Goal: Information Seeking & Learning: Learn about a topic

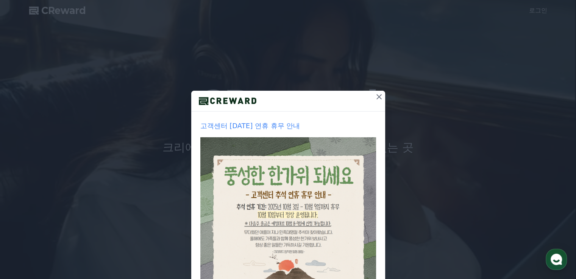
click at [376, 98] on icon at bounding box center [378, 96] width 5 height 5
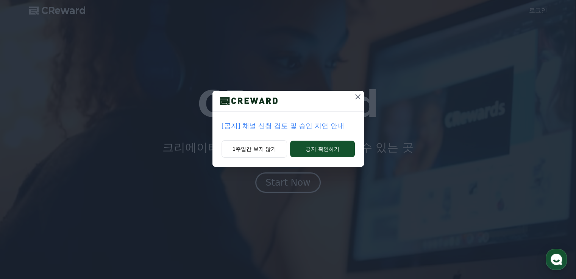
click at [359, 97] on icon at bounding box center [357, 96] width 9 height 9
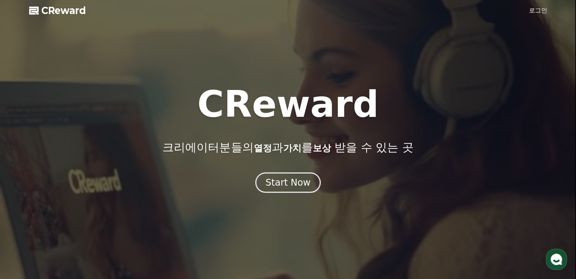
click at [536, 8] on link "로그인" at bounding box center [538, 10] width 18 height 9
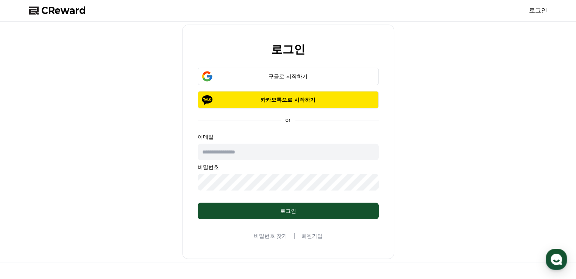
click at [324, 165] on p "비밀번호" at bounding box center [288, 168] width 181 height 8
click at [335, 155] on input "text" at bounding box center [288, 152] width 181 height 17
type input "*"
type input "**********"
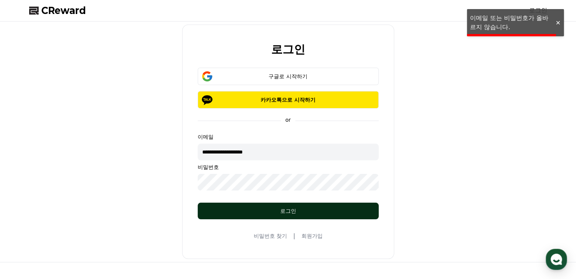
click at [218, 215] on button "로그인" at bounding box center [288, 211] width 181 height 17
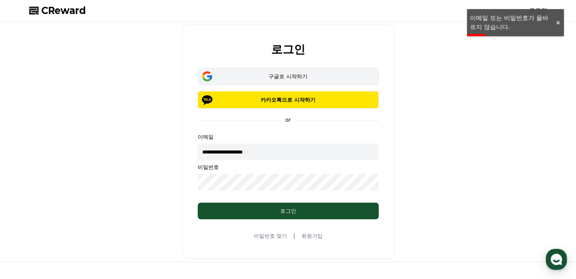
click at [306, 78] on div "구글로 시작하기" at bounding box center [288, 77] width 159 height 8
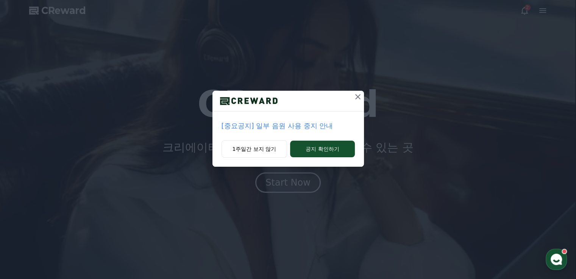
click at [524, 11] on div "[중요공지] 일부 음원 사용 중지 안내 1주일간 보지 않기 공지 확인하기" at bounding box center [288, 89] width 576 height 179
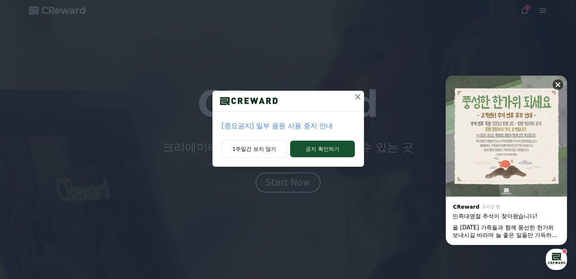
click at [556, 81] on icon at bounding box center [558, 85] width 8 height 8
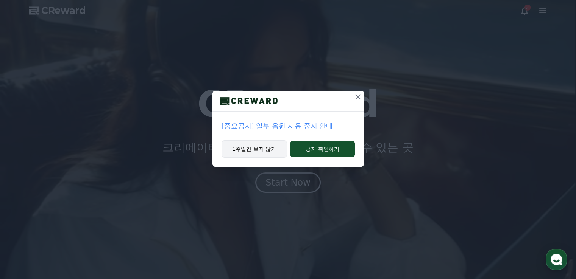
click at [261, 152] on button "1주일간 보지 않기" at bounding box center [255, 148] width 66 height 17
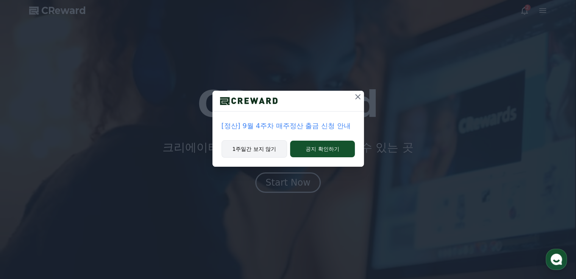
click at [270, 147] on button "1주일간 보지 않기" at bounding box center [255, 148] width 66 height 17
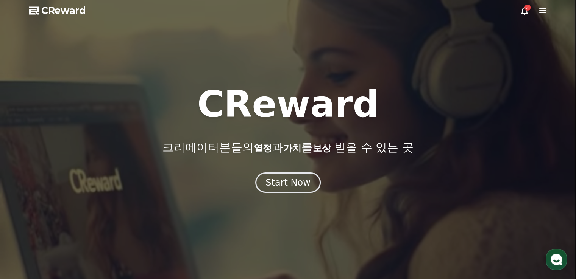
click at [540, 13] on icon at bounding box center [542, 10] width 9 height 9
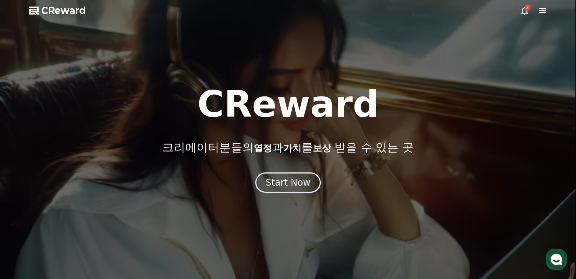
click at [523, 12] on icon at bounding box center [524, 10] width 9 height 9
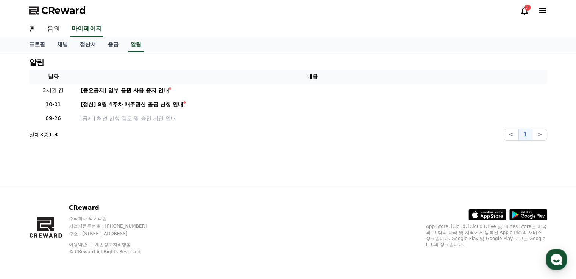
click at [545, 11] on icon at bounding box center [542, 10] width 9 height 9
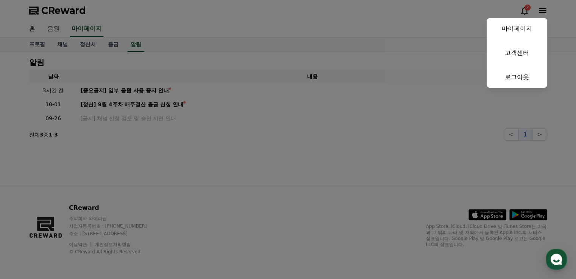
click at [55, 30] on button "close" at bounding box center [288, 139] width 576 height 279
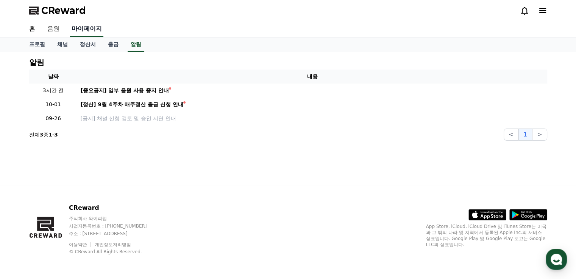
click at [83, 30] on link "마이페이지" at bounding box center [86, 29] width 33 height 16
select select "**********"
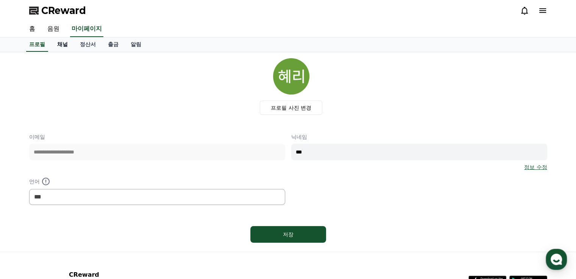
click at [61, 46] on link "채널" at bounding box center [62, 44] width 23 height 14
click at [61, 46] on link "채널" at bounding box center [62, 44] width 17 height 14
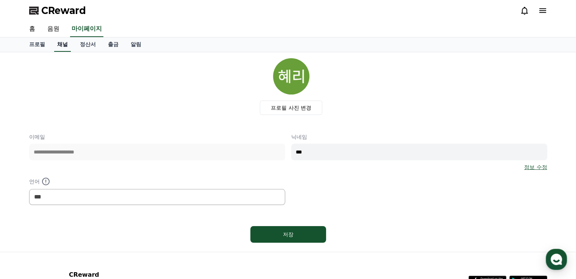
click at [61, 46] on link "채널" at bounding box center [62, 44] width 17 height 14
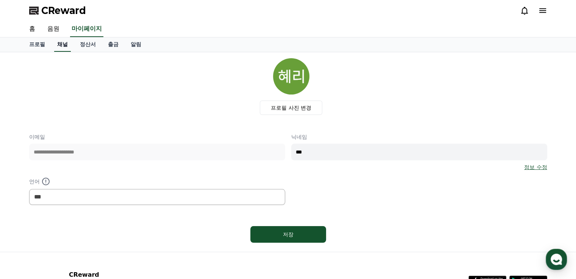
click at [61, 46] on link "채널" at bounding box center [62, 44] width 17 height 14
drag, startPoint x: 61, startPoint y: 46, endPoint x: 38, endPoint y: 47, distance: 22.7
click at [38, 47] on div "프로필 채널 정산서 출금 알림" at bounding box center [288, 44] width 530 height 14
click at [38, 47] on link "프로필" at bounding box center [37, 44] width 28 height 14
click at [59, 48] on link "채널" at bounding box center [62, 44] width 23 height 14
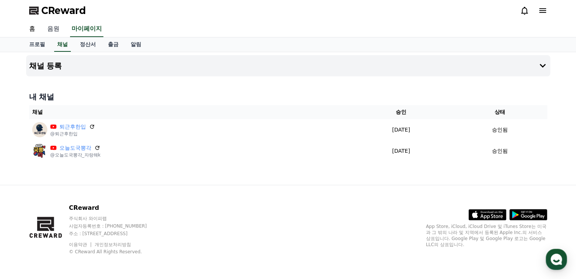
click at [49, 31] on link "음원" at bounding box center [53, 29] width 24 height 16
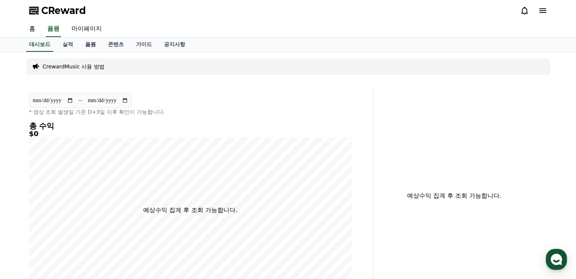
click at [89, 45] on link "음원" at bounding box center [90, 44] width 23 height 14
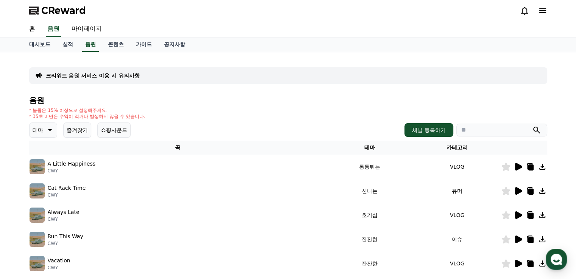
click at [515, 166] on icon at bounding box center [518, 167] width 7 height 8
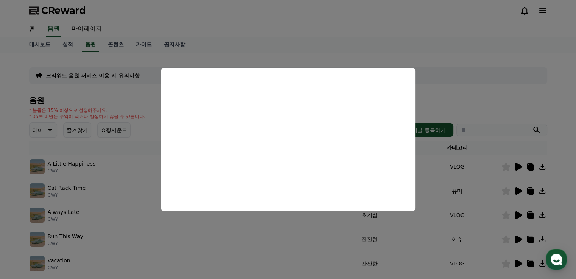
click at [272, 9] on button "close modal" at bounding box center [288, 139] width 576 height 279
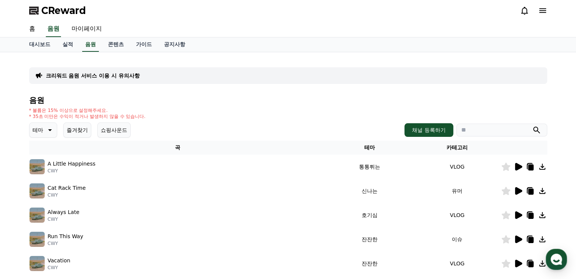
click at [42, 131] on p "테마" at bounding box center [38, 130] width 11 height 11
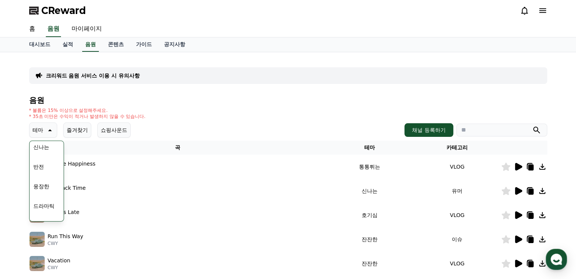
scroll to position [136, 0]
click at [42, 172] on button "웅장한" at bounding box center [41, 171] width 22 height 17
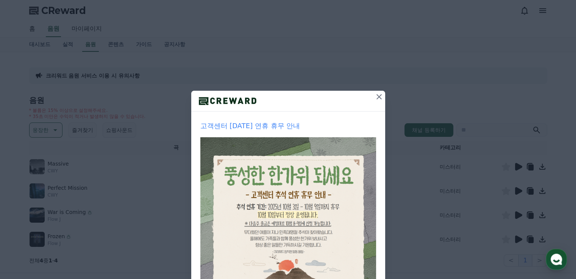
click at [376, 94] on icon at bounding box center [378, 96] width 9 height 9
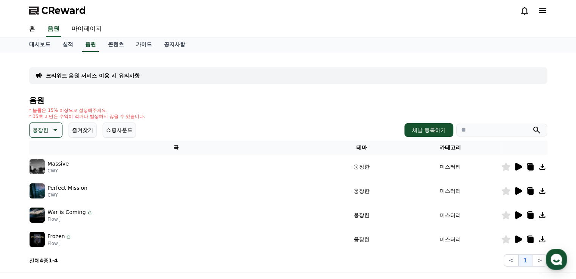
click at [519, 165] on icon at bounding box center [518, 167] width 7 height 8
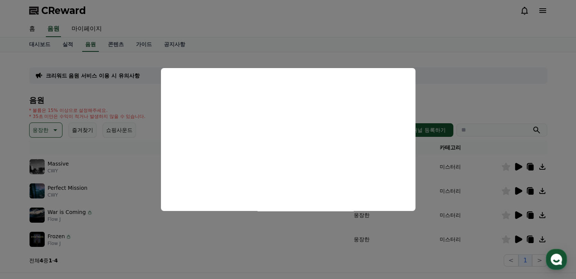
click at [312, 27] on button "close modal" at bounding box center [288, 139] width 576 height 279
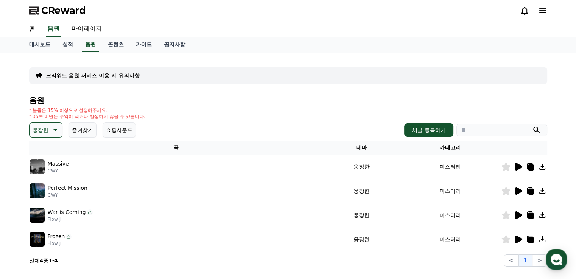
click at [516, 193] on icon at bounding box center [518, 191] width 7 height 8
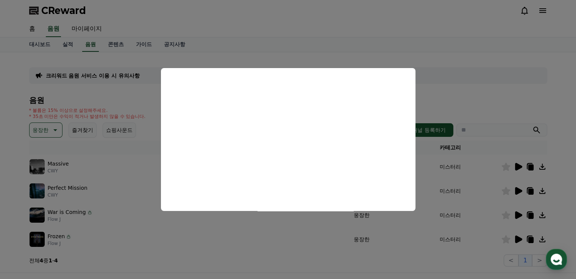
click at [436, 74] on button "close modal" at bounding box center [288, 139] width 576 height 279
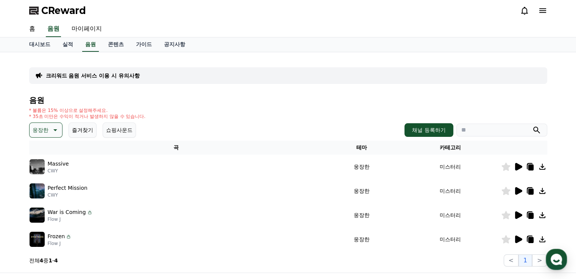
click at [520, 217] on icon at bounding box center [517, 215] width 9 height 9
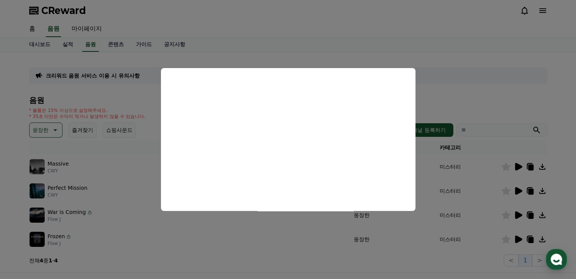
click at [515, 242] on button "close modal" at bounding box center [288, 139] width 576 height 279
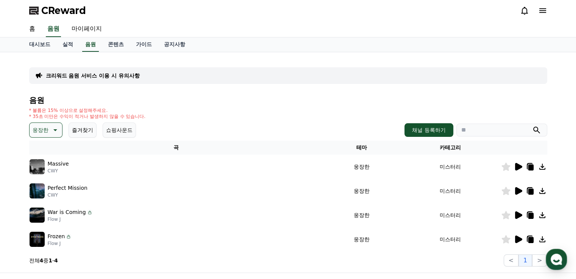
click at [42, 126] on p "웅장한" at bounding box center [41, 130] width 16 height 11
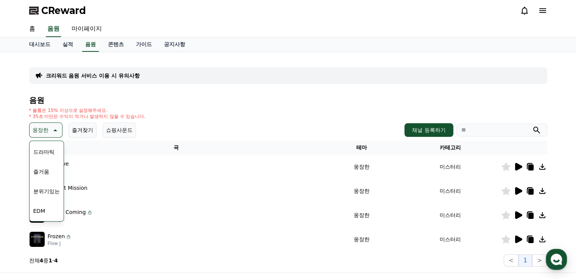
scroll to position [182, 0]
click at [37, 167] on button "즐거움" at bounding box center [41, 165] width 22 height 17
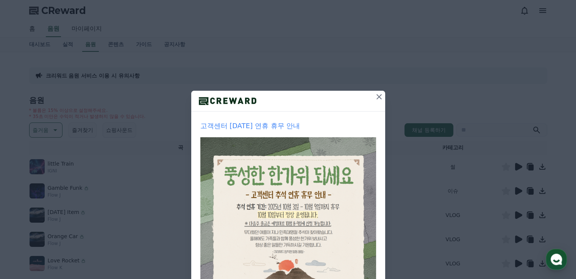
click at [376, 95] on icon at bounding box center [378, 96] width 9 height 9
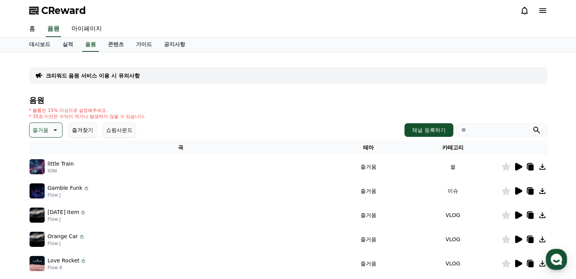
click at [521, 167] on icon at bounding box center [518, 167] width 7 height 8
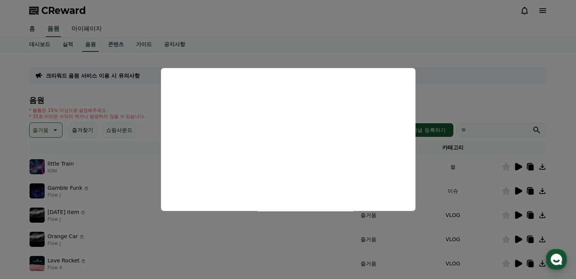
click at [402, 58] on button "close modal" at bounding box center [288, 139] width 576 height 279
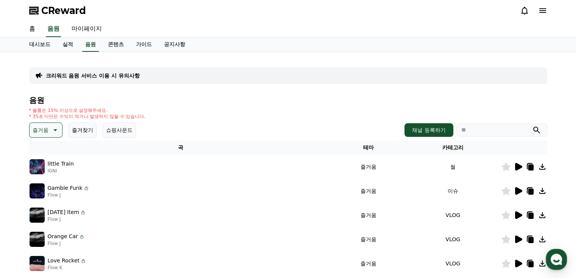
click at [528, 166] on icon at bounding box center [530, 168] width 5 height 6
click at [527, 168] on icon at bounding box center [530, 166] width 9 height 9
click at [518, 191] on icon at bounding box center [518, 191] width 7 height 8
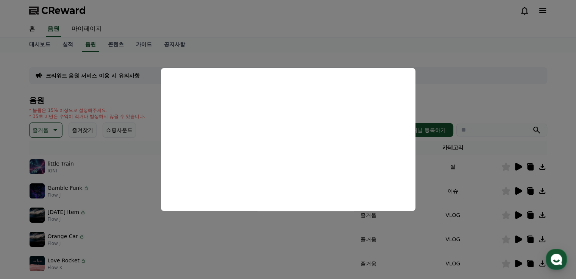
click at [55, 126] on button "close modal" at bounding box center [288, 139] width 576 height 279
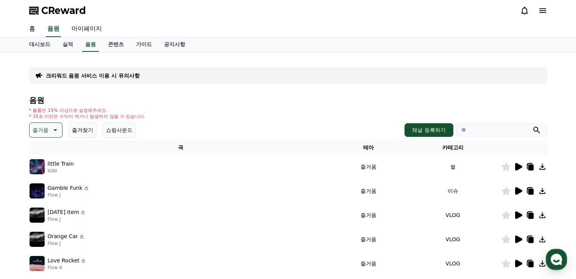
click at [55, 126] on icon at bounding box center [54, 130] width 9 height 9
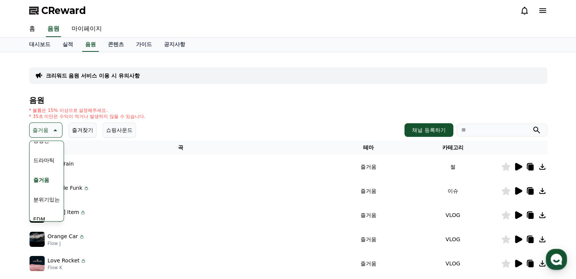
scroll to position [164, 0]
click at [47, 164] on button "드라마틱" at bounding box center [43, 164] width 27 height 17
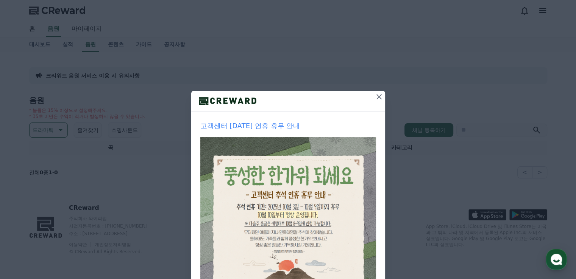
click at [378, 96] on icon at bounding box center [378, 96] width 9 height 9
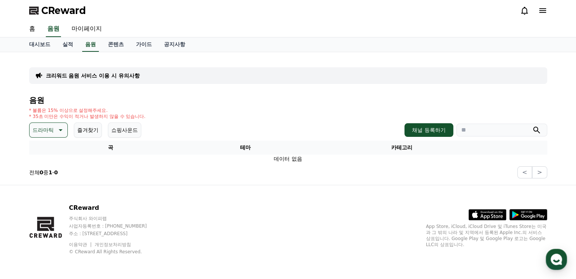
click at [58, 133] on icon at bounding box center [59, 130] width 9 height 9
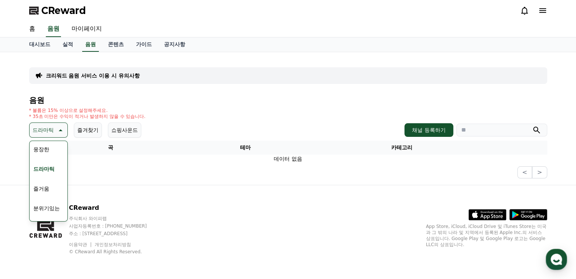
scroll to position [211, 0]
click at [45, 168] on button "EDM" at bounding box center [39, 175] width 18 height 17
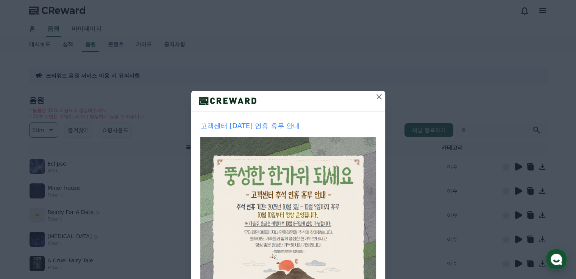
click at [377, 100] on icon at bounding box center [378, 96] width 9 height 9
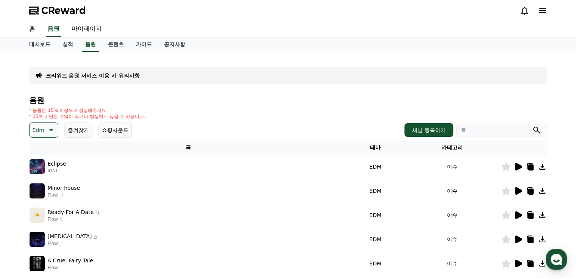
click at [518, 168] on icon at bounding box center [518, 167] width 7 height 8
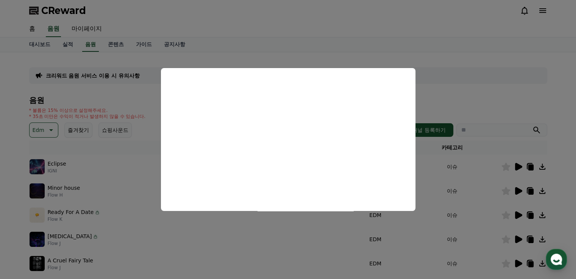
click at [479, 74] on button "close modal" at bounding box center [288, 139] width 576 height 279
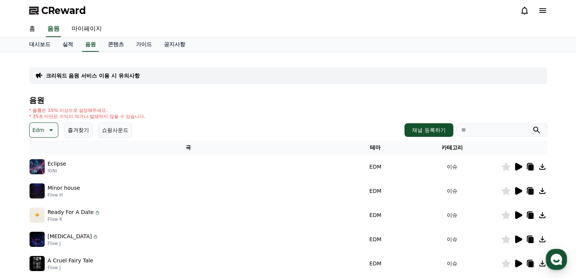
click at [518, 192] on icon at bounding box center [518, 191] width 7 height 8
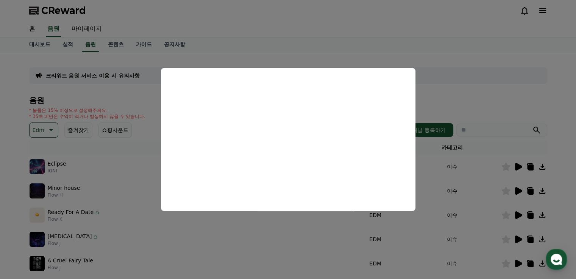
click at [424, 22] on button "close modal" at bounding box center [288, 139] width 576 height 279
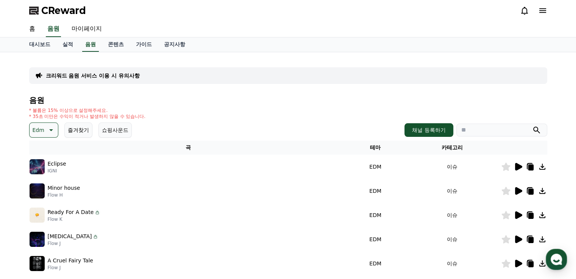
click at [517, 212] on icon at bounding box center [518, 216] width 7 height 8
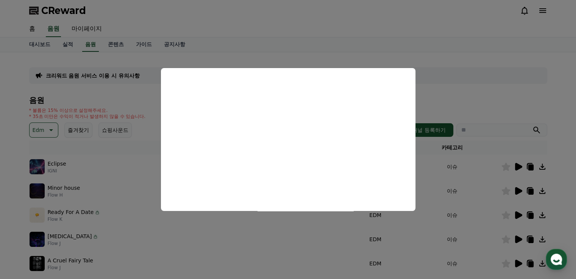
click at [517, 238] on button "close modal" at bounding box center [288, 139] width 576 height 279
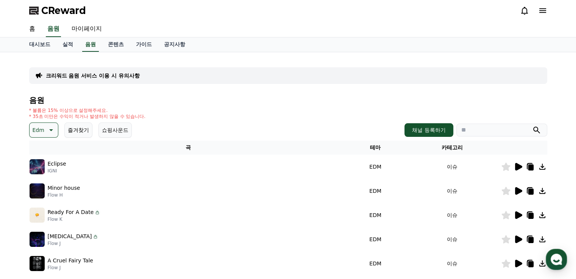
click at [517, 238] on icon at bounding box center [518, 240] width 7 height 8
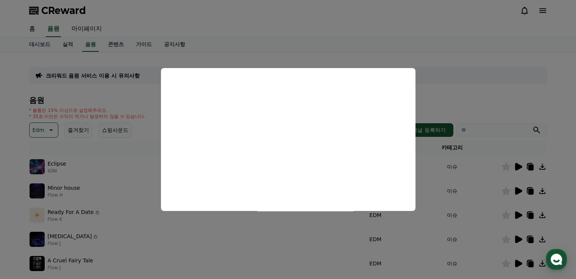
click at [466, 103] on button "close modal" at bounding box center [288, 139] width 576 height 279
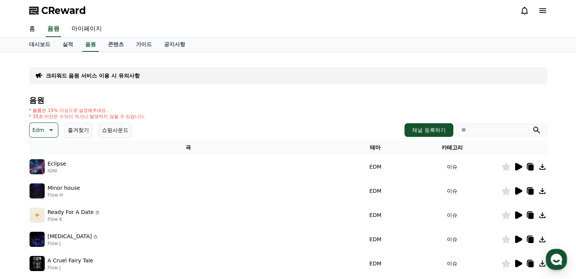
click at [518, 188] on icon at bounding box center [518, 191] width 7 height 8
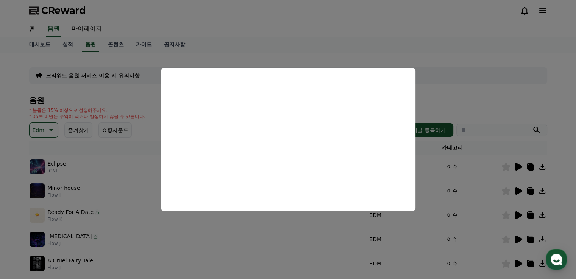
click at [446, 105] on button "close modal" at bounding box center [288, 139] width 576 height 279
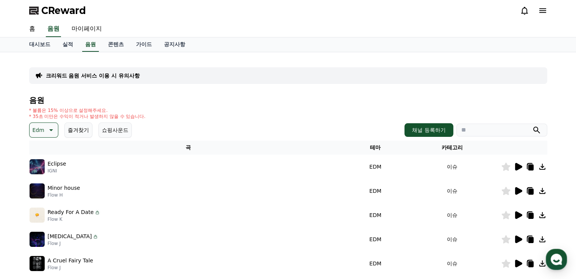
click at [527, 192] on icon at bounding box center [530, 191] width 9 height 9
click at [189, 71] on div "크리워드 음원 서비스 이용 시 유의사항" at bounding box center [288, 75] width 518 height 17
click at [32, 25] on link "홈" at bounding box center [32, 29] width 18 height 16
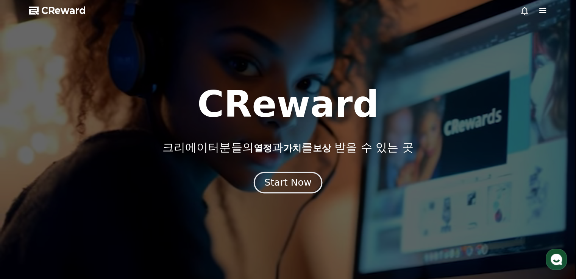
click at [303, 190] on button "Start Now" at bounding box center [288, 183] width 69 height 22
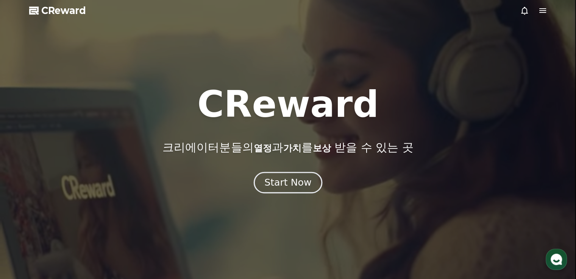
click at [303, 190] on button "Start Now" at bounding box center [288, 183] width 69 height 22
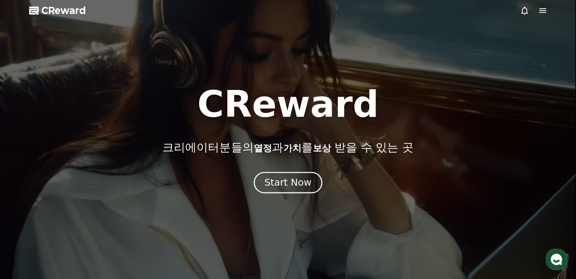
click at [303, 190] on button "Start Now" at bounding box center [288, 183] width 69 height 22
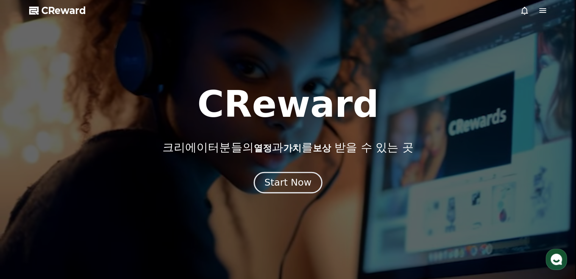
click at [303, 181] on div "Start Now" at bounding box center [287, 182] width 47 height 13
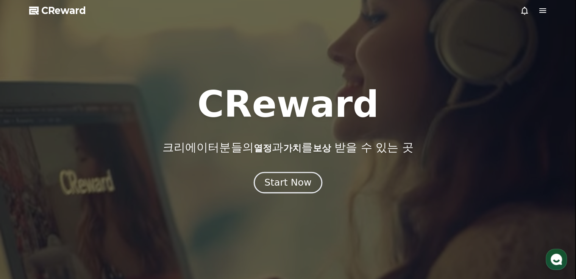
click at [303, 181] on div "Start Now" at bounding box center [287, 182] width 47 height 13
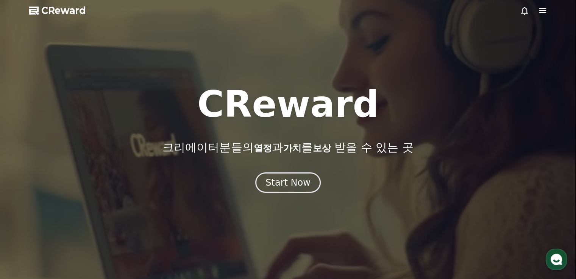
drag, startPoint x: 541, startPoint y: 17, endPoint x: 541, endPoint y: 10, distance: 7.6
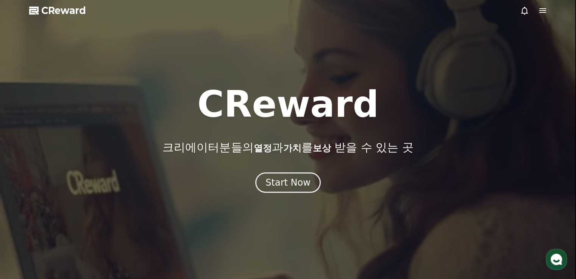
click at [541, 10] on icon at bounding box center [542, 10] width 9 height 9
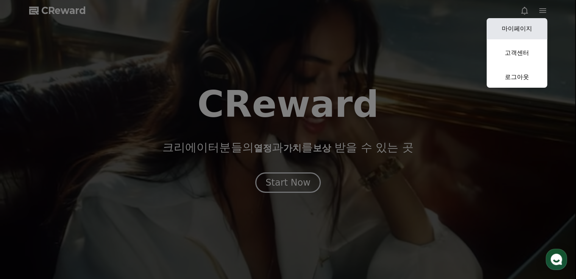
click at [514, 31] on link "마이페이지" at bounding box center [517, 28] width 61 height 21
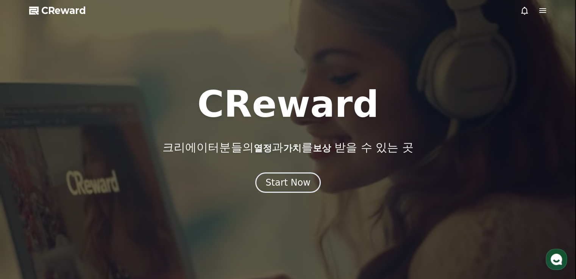
select select "**********"
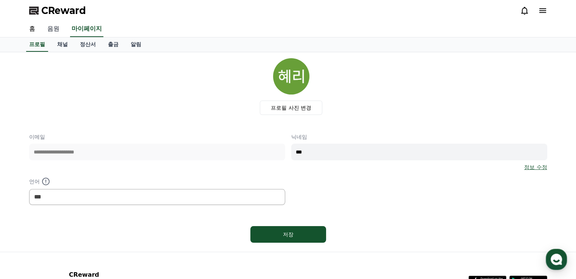
click at [51, 28] on link "음원" at bounding box center [53, 29] width 24 height 16
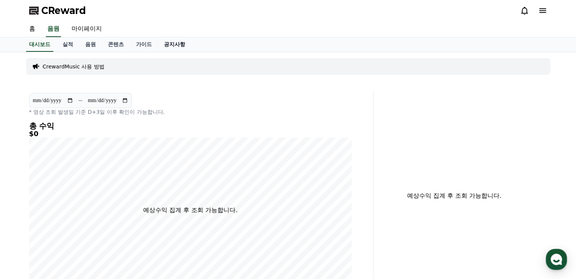
click at [175, 47] on link "공지사항" at bounding box center [174, 44] width 33 height 14
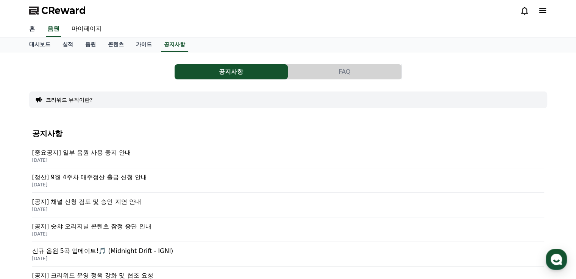
click at [30, 28] on link "홈" at bounding box center [32, 29] width 18 height 16
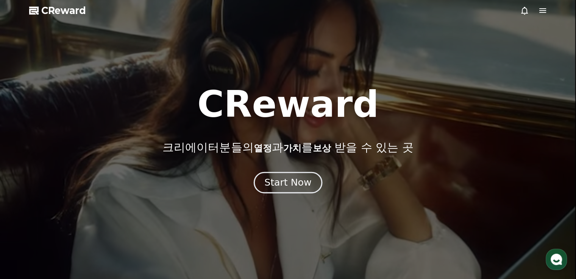
click at [271, 193] on div "Start Now" at bounding box center [288, 183] width 576 height 20
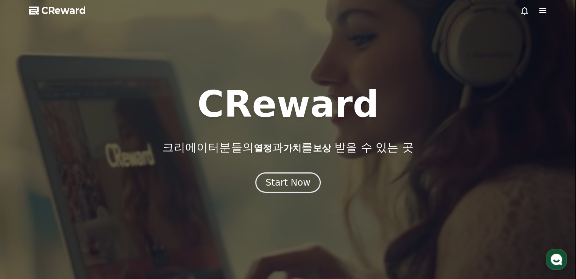
click at [536, 14] on div at bounding box center [533, 10] width 27 height 9
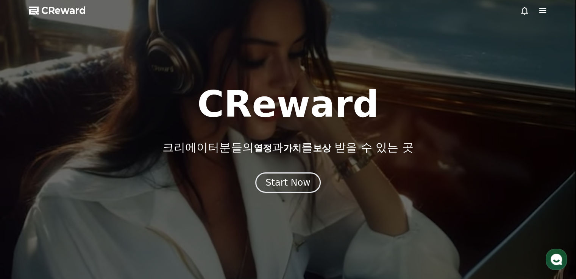
click at [540, 12] on icon at bounding box center [542, 10] width 9 height 9
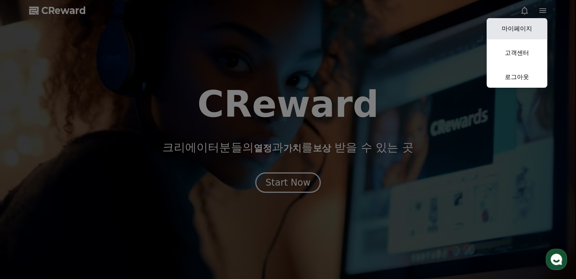
click at [524, 23] on link "마이페이지" at bounding box center [517, 28] width 61 height 21
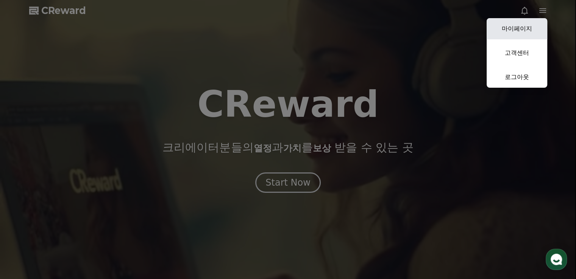
select select "**********"
